Goal: Navigation & Orientation: Find specific page/section

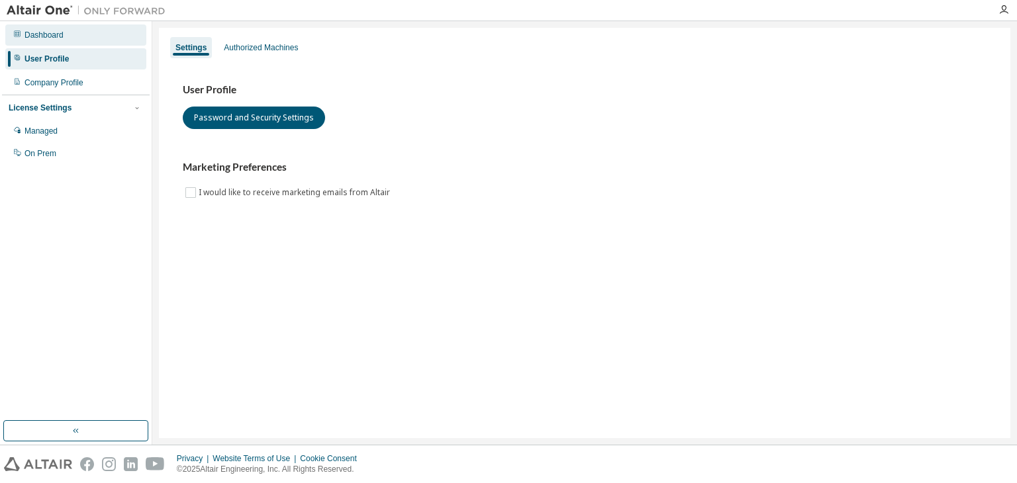
click at [37, 33] on div "Dashboard" at bounding box center [43, 35] width 39 height 11
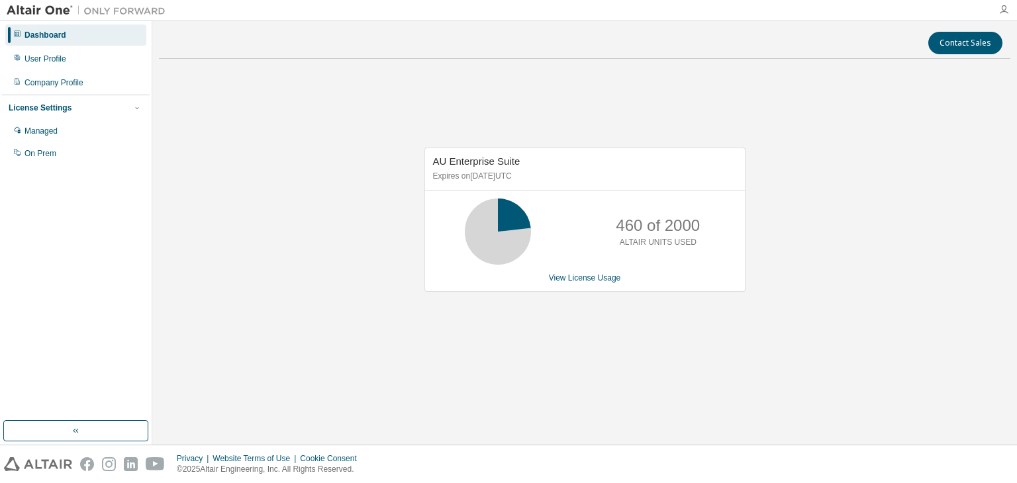
click at [1003, 14] on icon "button" at bounding box center [1003, 10] width 11 height 11
